Goal: Navigation & Orientation: Find specific page/section

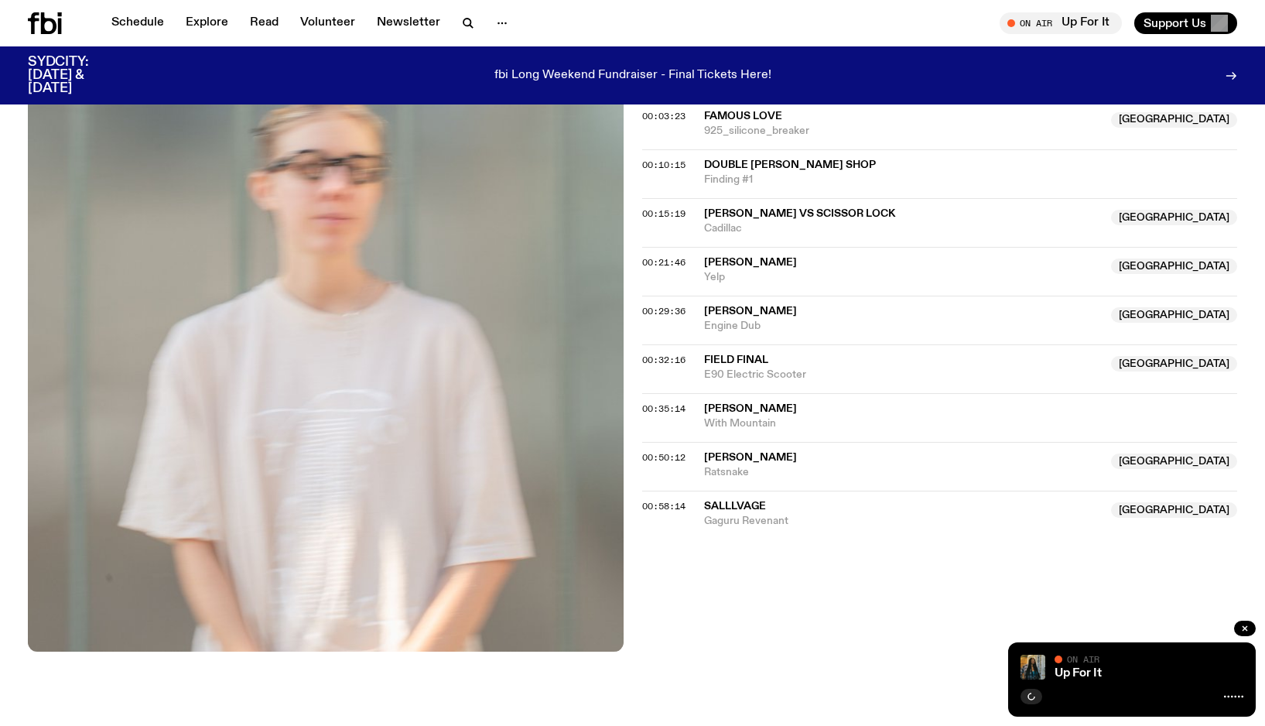
scroll to position [454, 0]
click at [131, 22] on link "Schedule" at bounding box center [137, 23] width 71 height 22
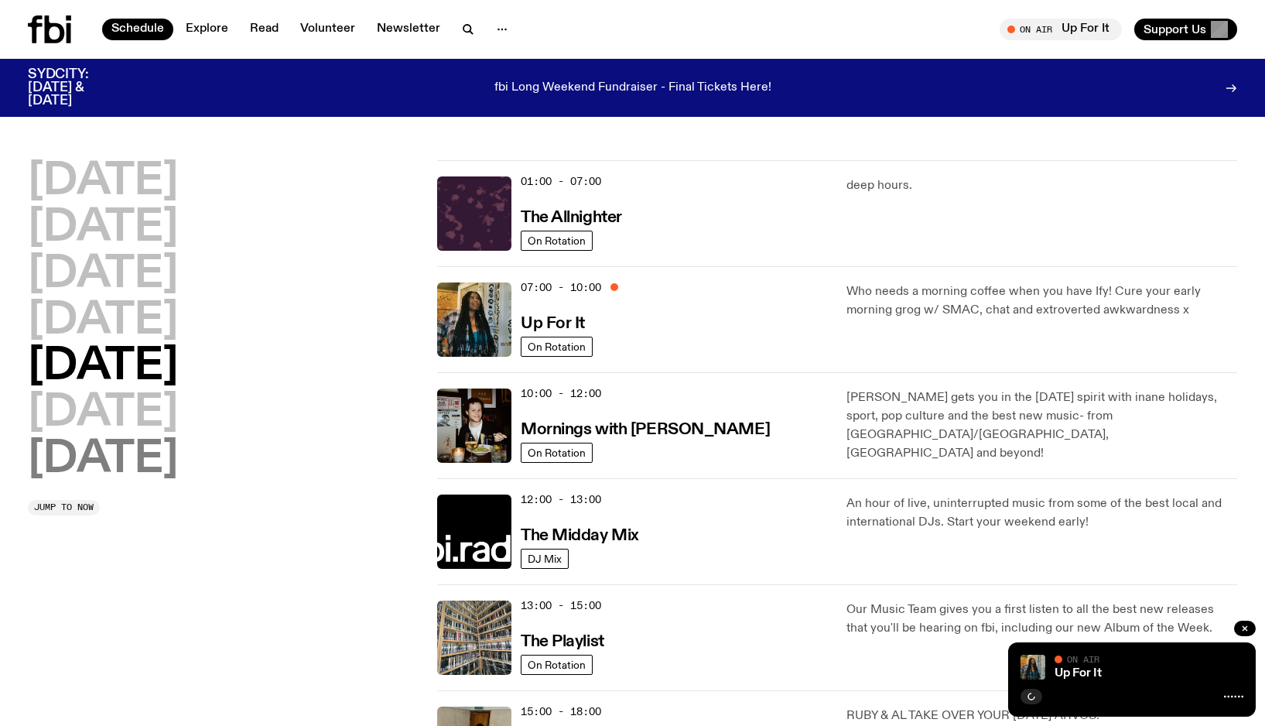
click at [129, 464] on h2 "[DATE]" at bounding box center [103, 459] width 150 height 43
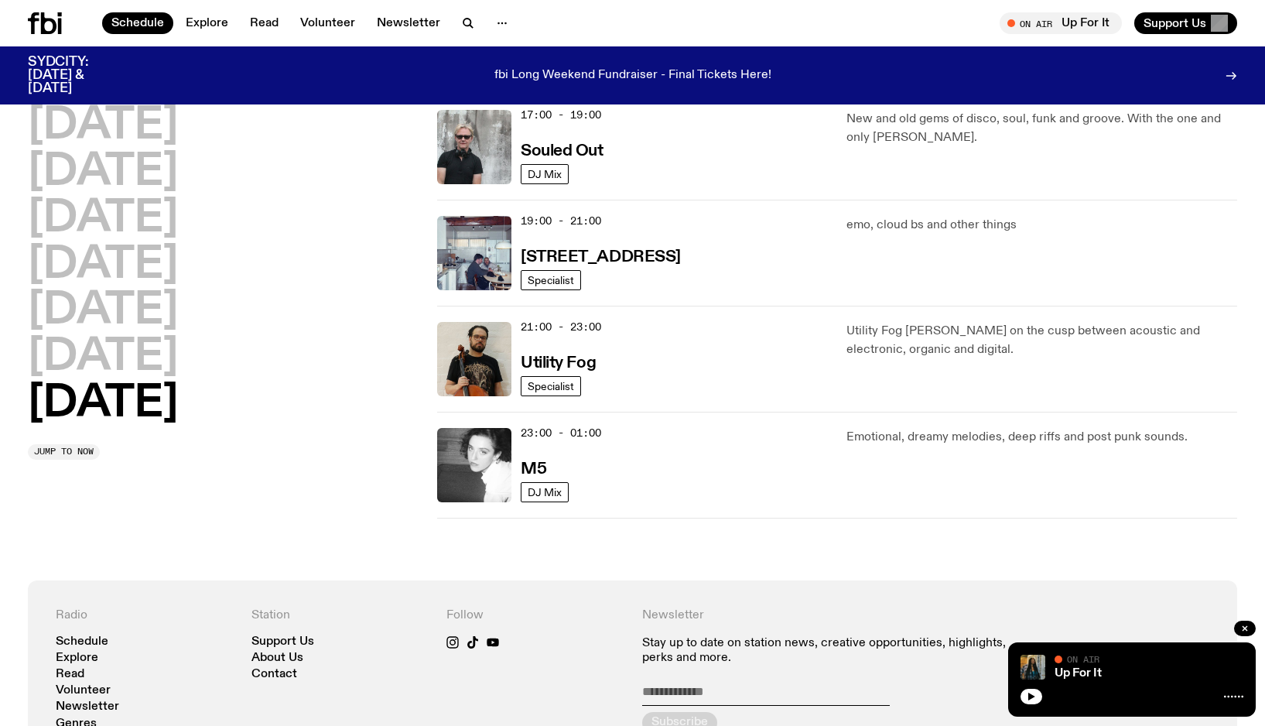
scroll to position [958, 0]
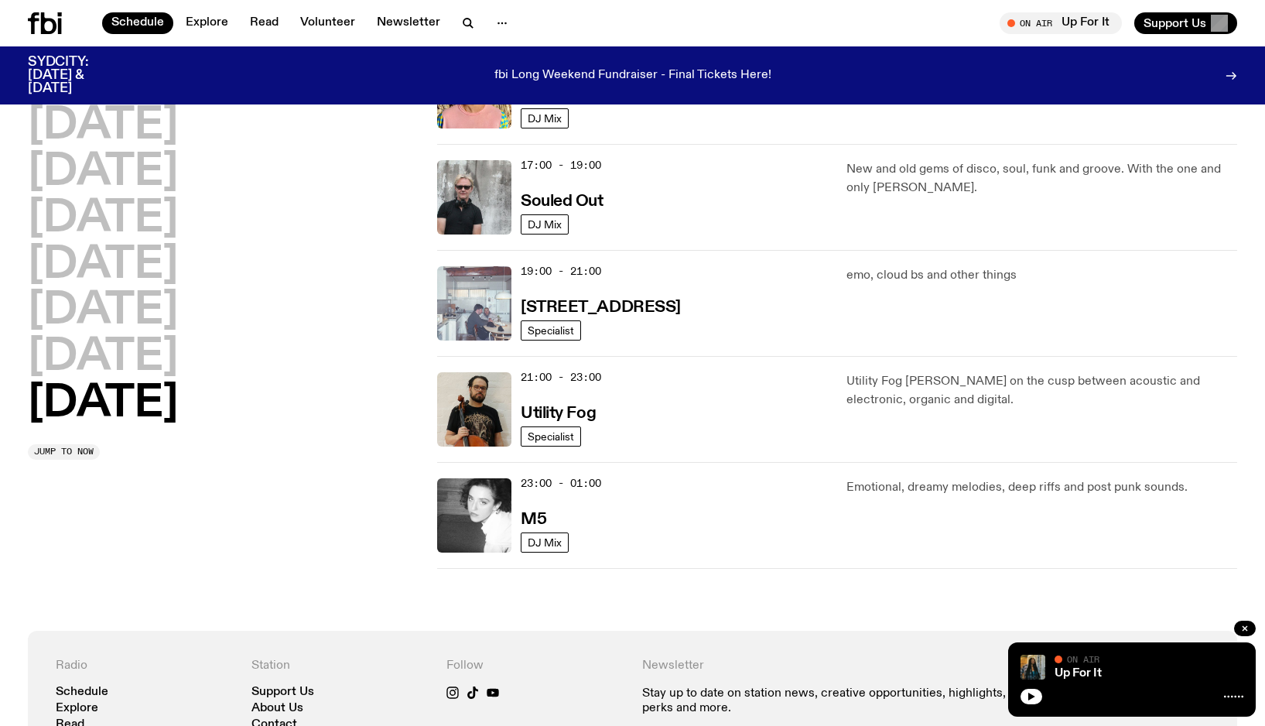
click at [467, 316] on img at bounding box center [474, 303] width 74 height 74
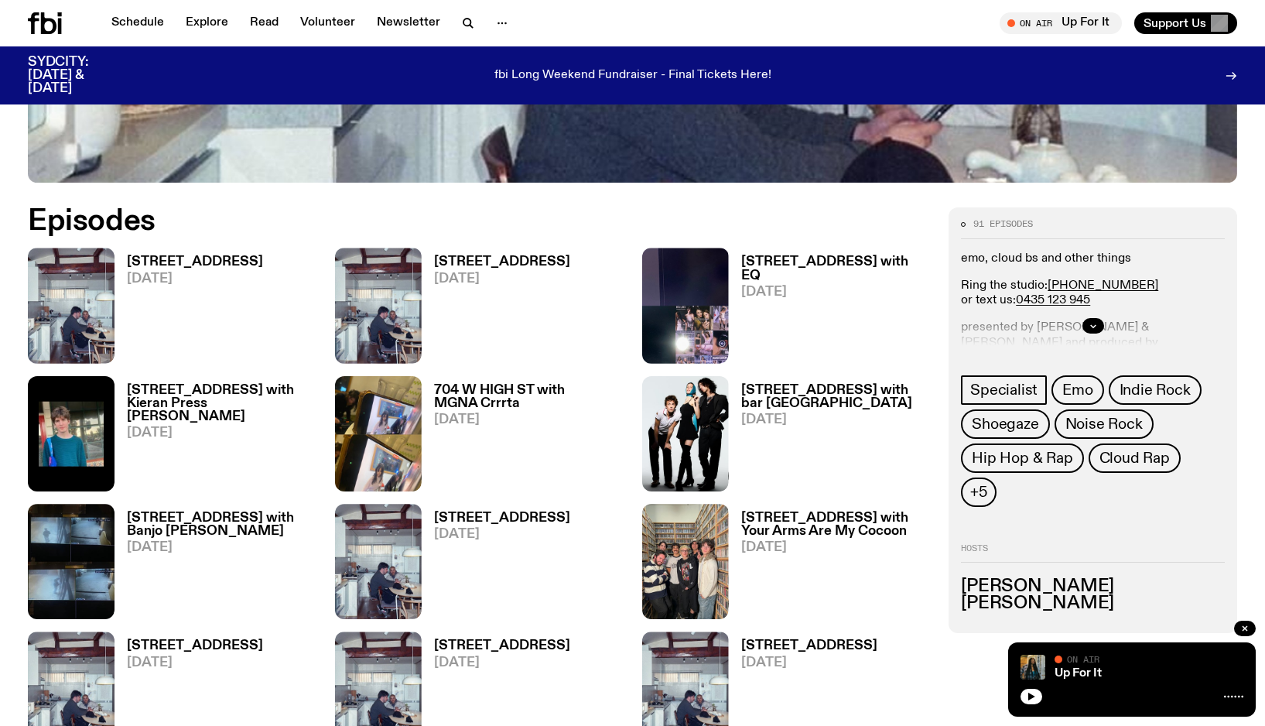
scroll to position [672, 0]
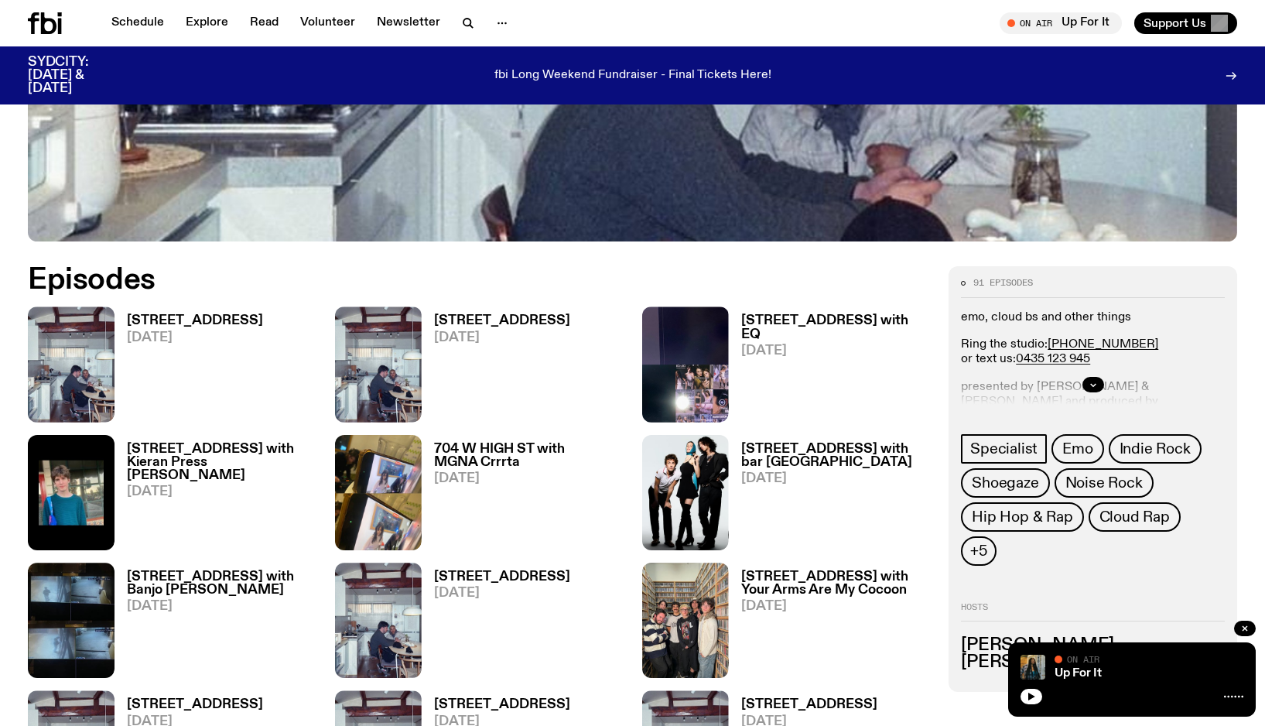
click at [1103, 381] on div at bounding box center [1093, 385] width 264 height 50
click at [1097, 382] on button "button" at bounding box center [1093, 384] width 22 height 15
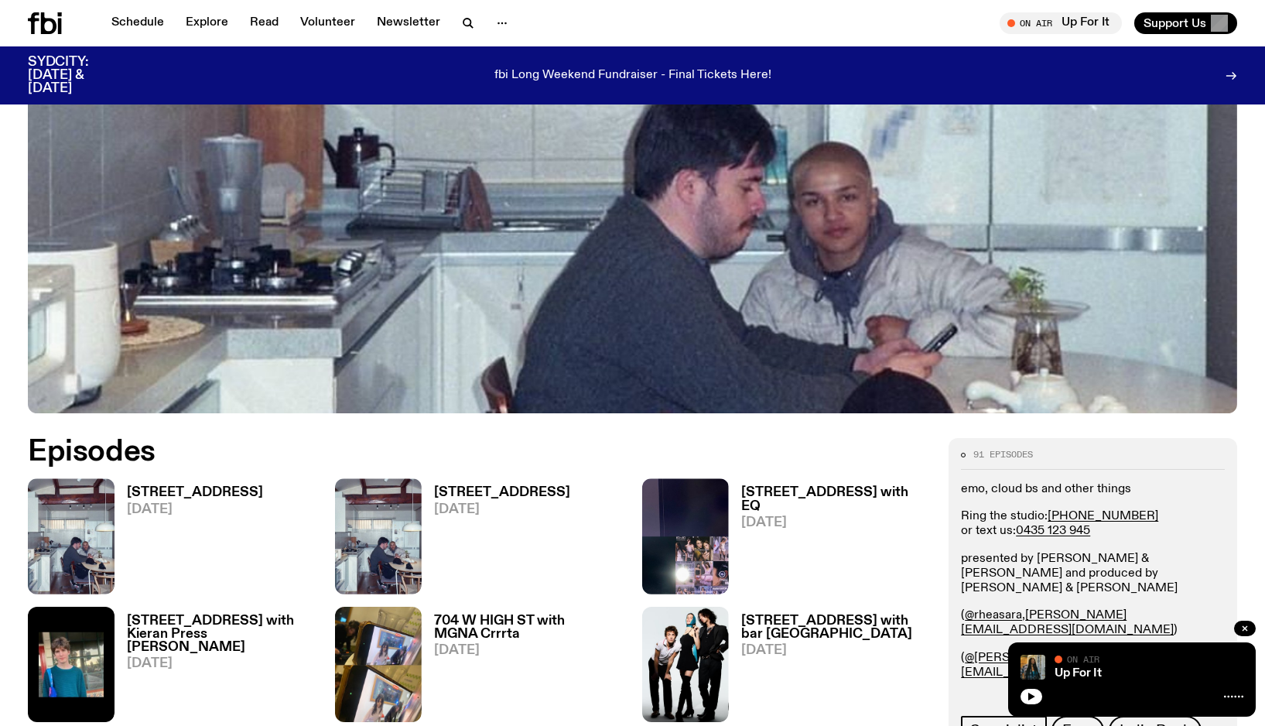
scroll to position [495, 0]
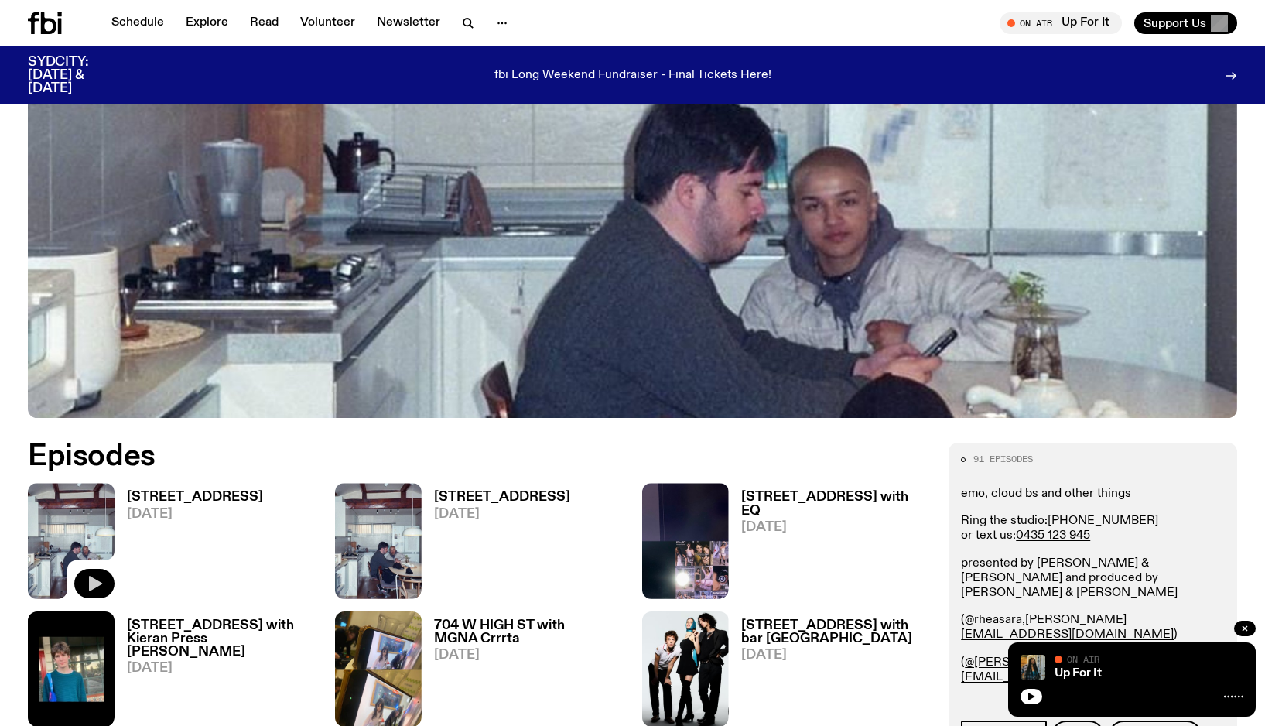
click at [97, 578] on icon "button" at bounding box center [94, 583] width 19 height 19
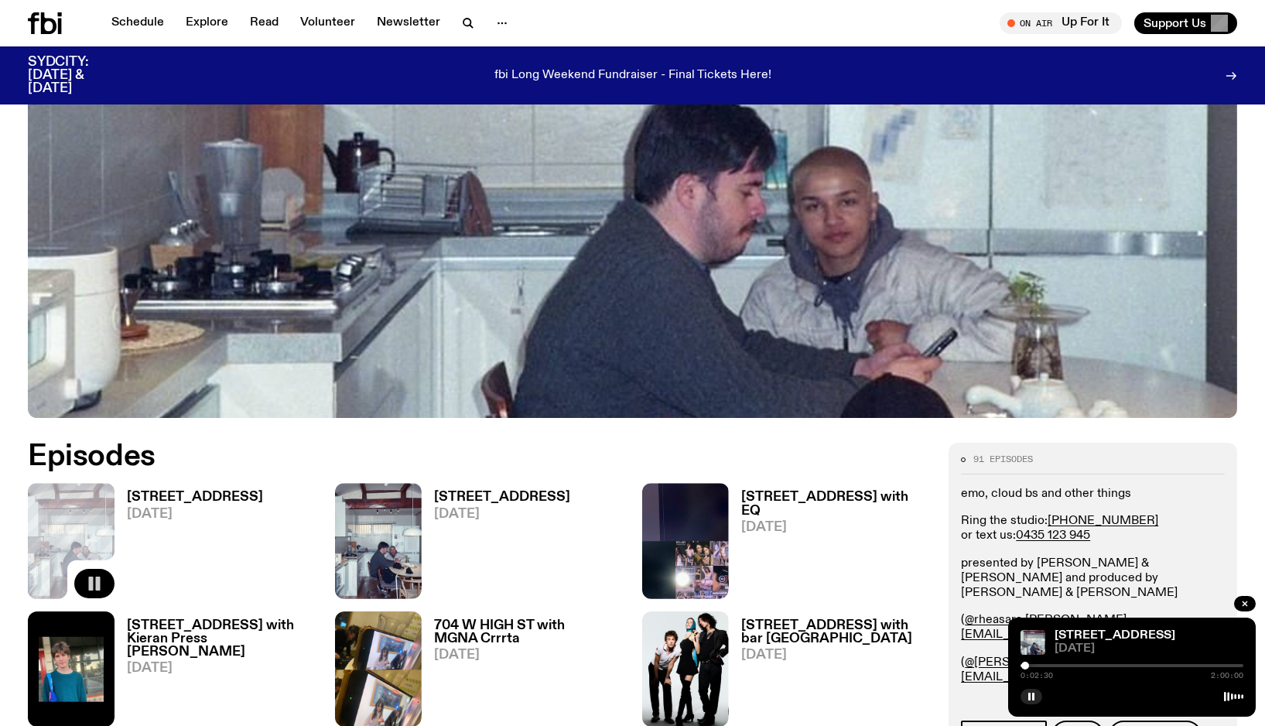
click at [1025, 665] on div at bounding box center [1025, 665] width 8 height 8
click at [1033, 693] on rect "button" at bounding box center [1033, 696] width 2 height 8
click at [1031, 693] on icon "button" at bounding box center [1031, 696] width 7 height 8
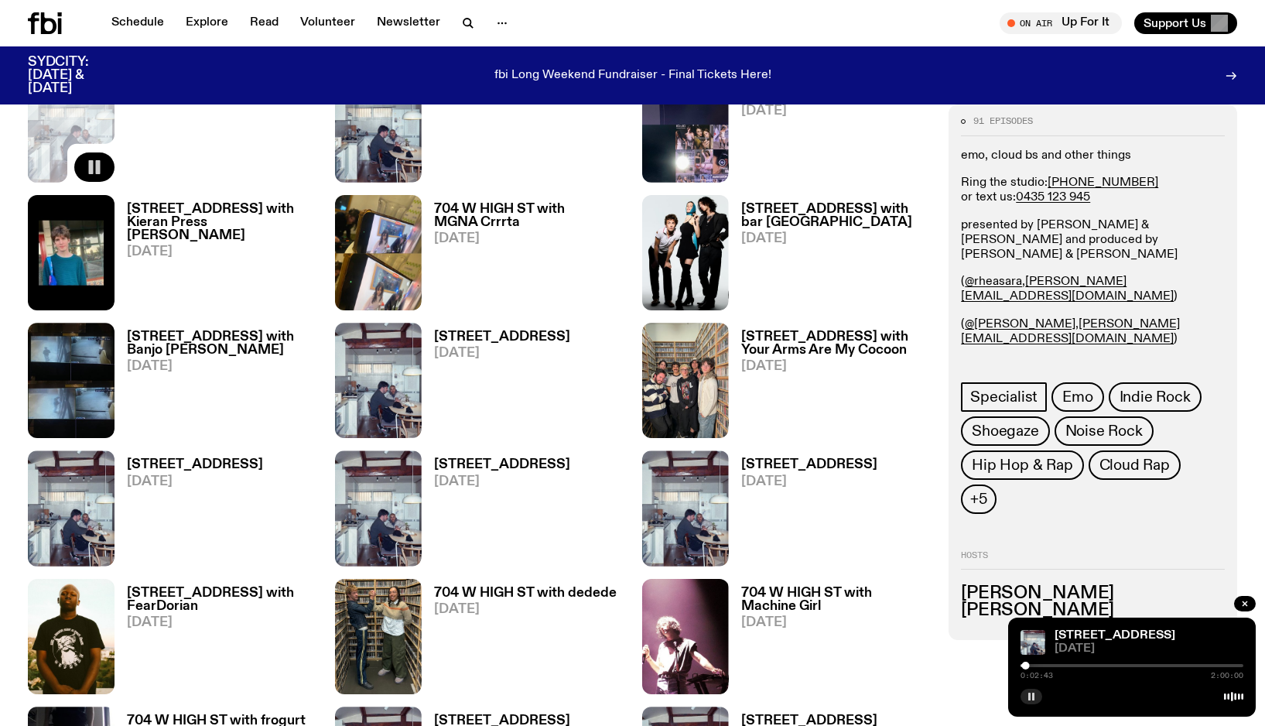
scroll to position [1286, 0]
